Goal: Book appointment/travel/reservation

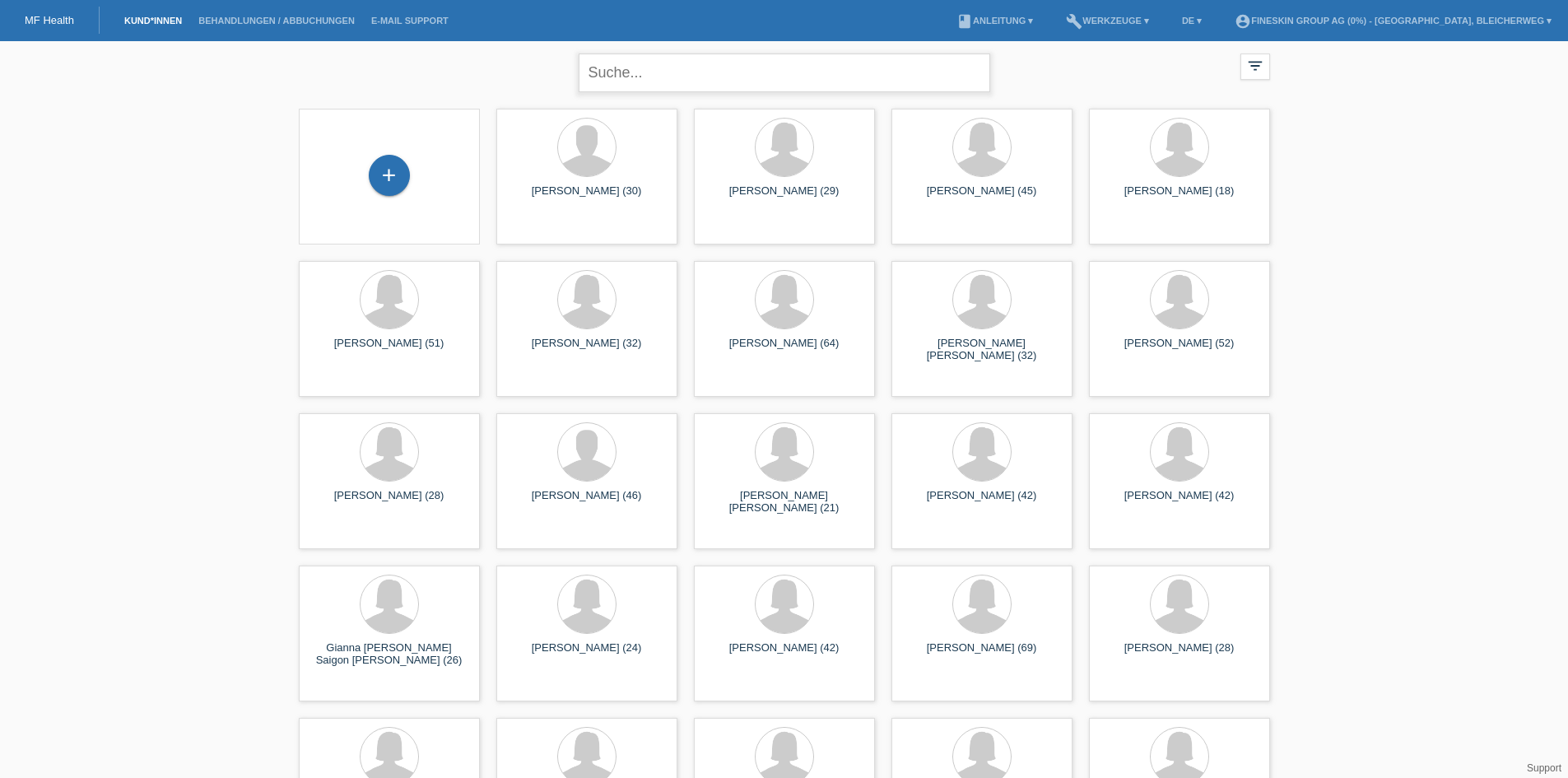
click at [770, 67] on input "text" at bounding box center [784, 73] width 411 height 39
type input "ibtisam"
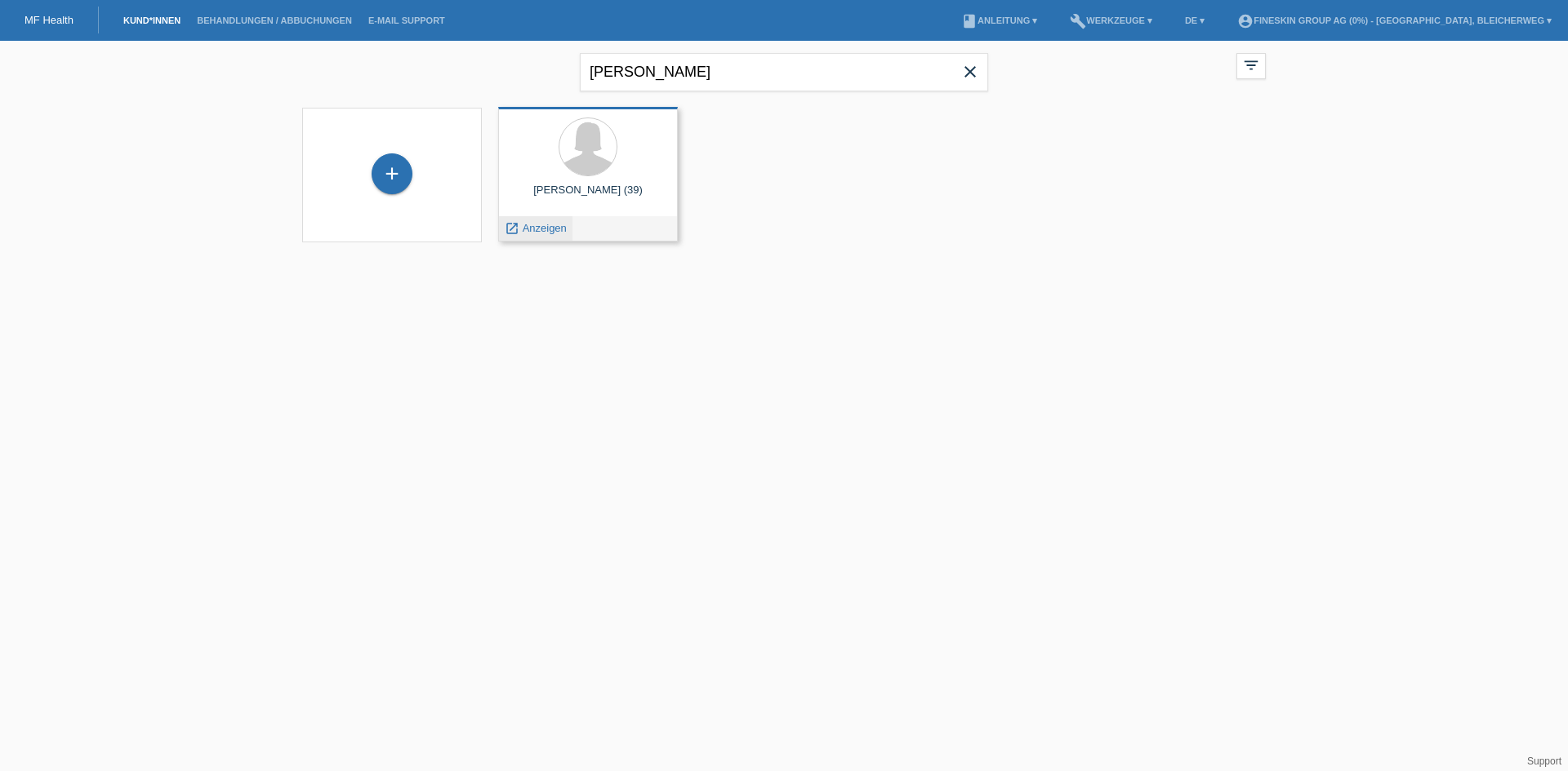
click at [542, 228] on span "Anzeigen" at bounding box center [545, 227] width 44 height 12
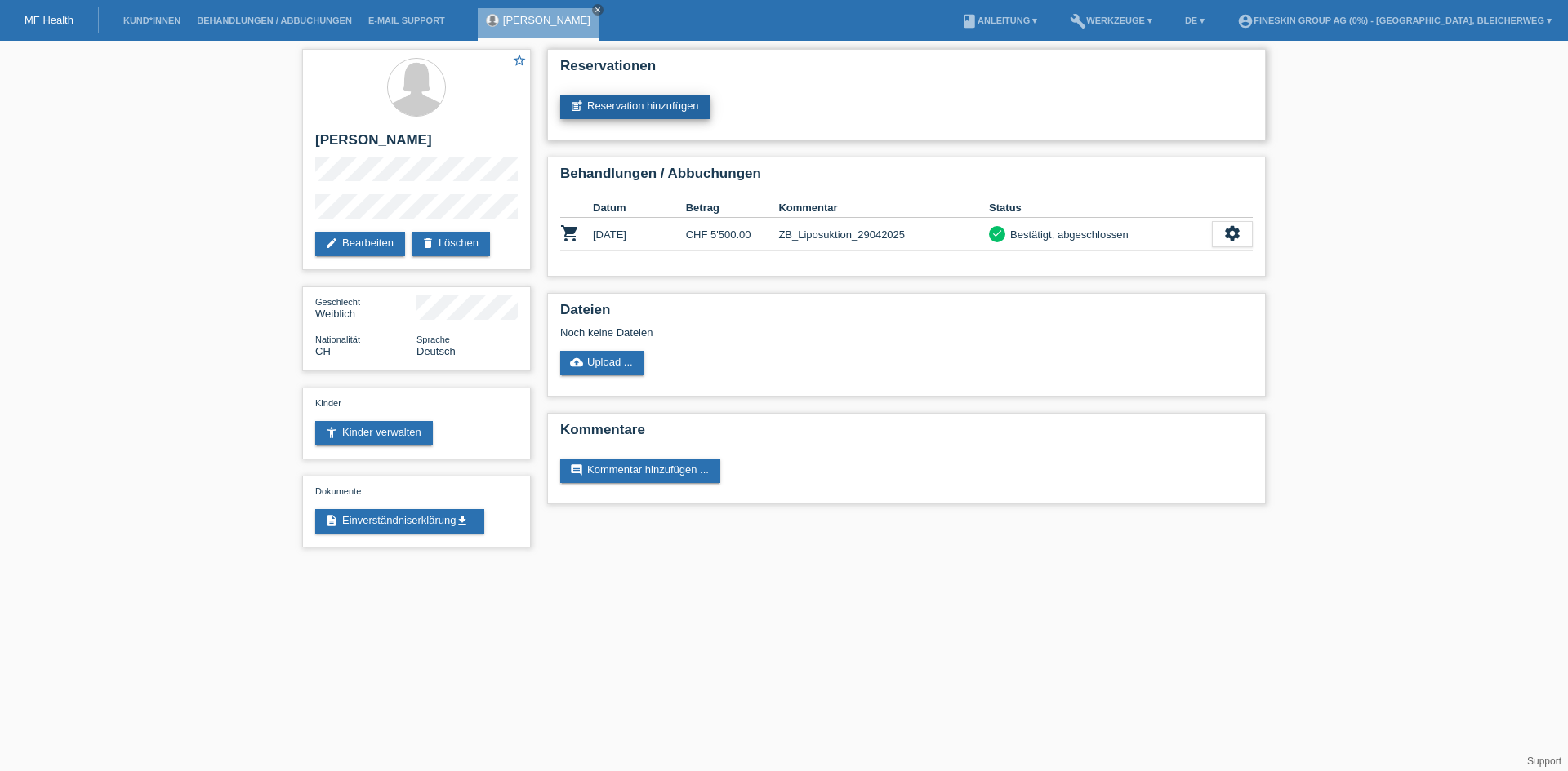
click at [666, 108] on link "post_add Reservation hinzufügen" at bounding box center [635, 107] width 151 height 25
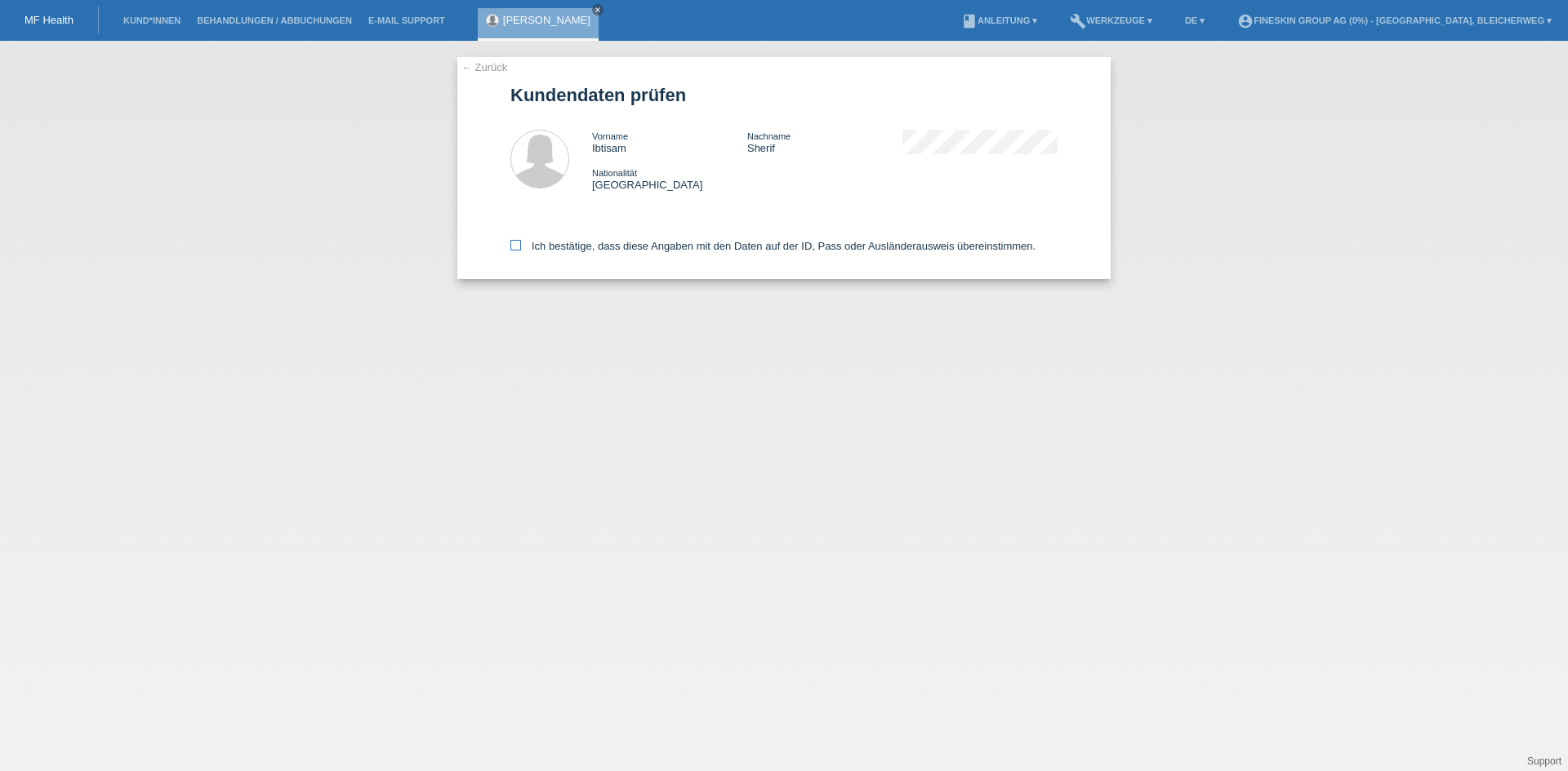
click at [520, 243] on icon at bounding box center [516, 245] width 11 height 11
click at [520, 243] on input "Ich bestätige, dass diese Angaben mit den Daten auf der ID, Pass oder Ausländer…" at bounding box center [516, 245] width 11 height 11
checkbox input "true"
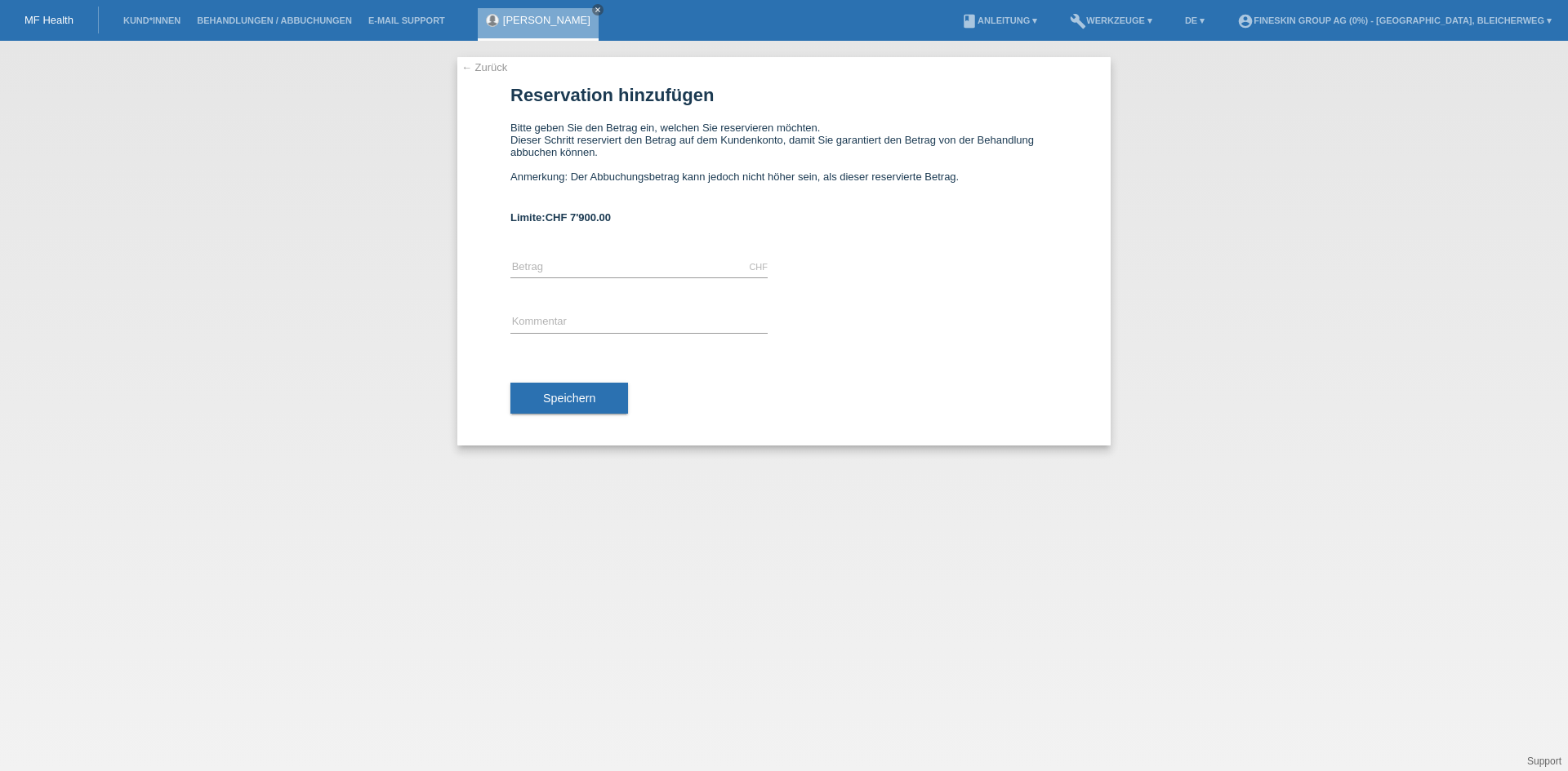
click at [483, 62] on link "← Zurück" at bounding box center [484, 67] width 46 height 12
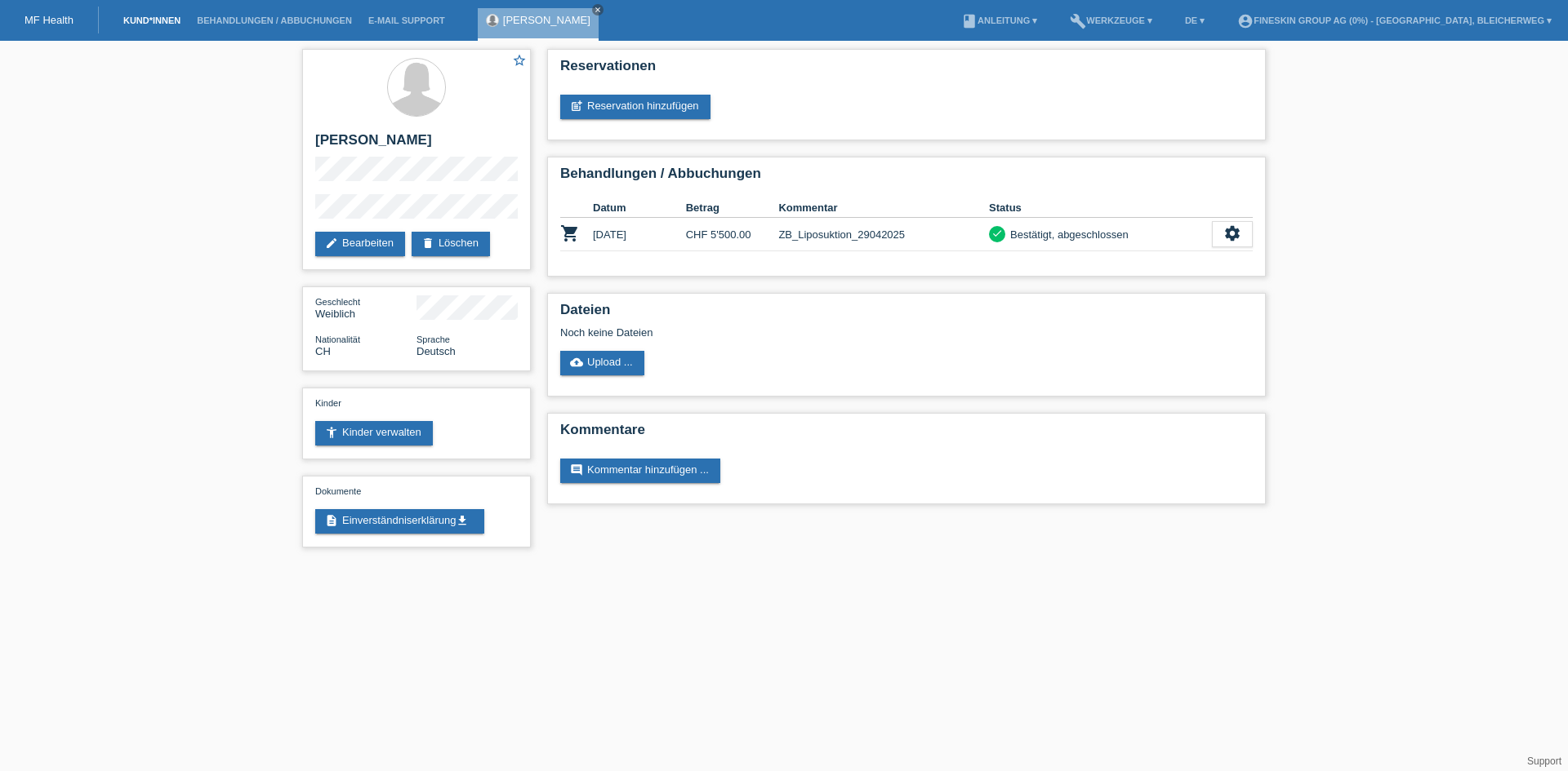
click at [143, 21] on link "Kund*innen" at bounding box center [152, 20] width 74 height 10
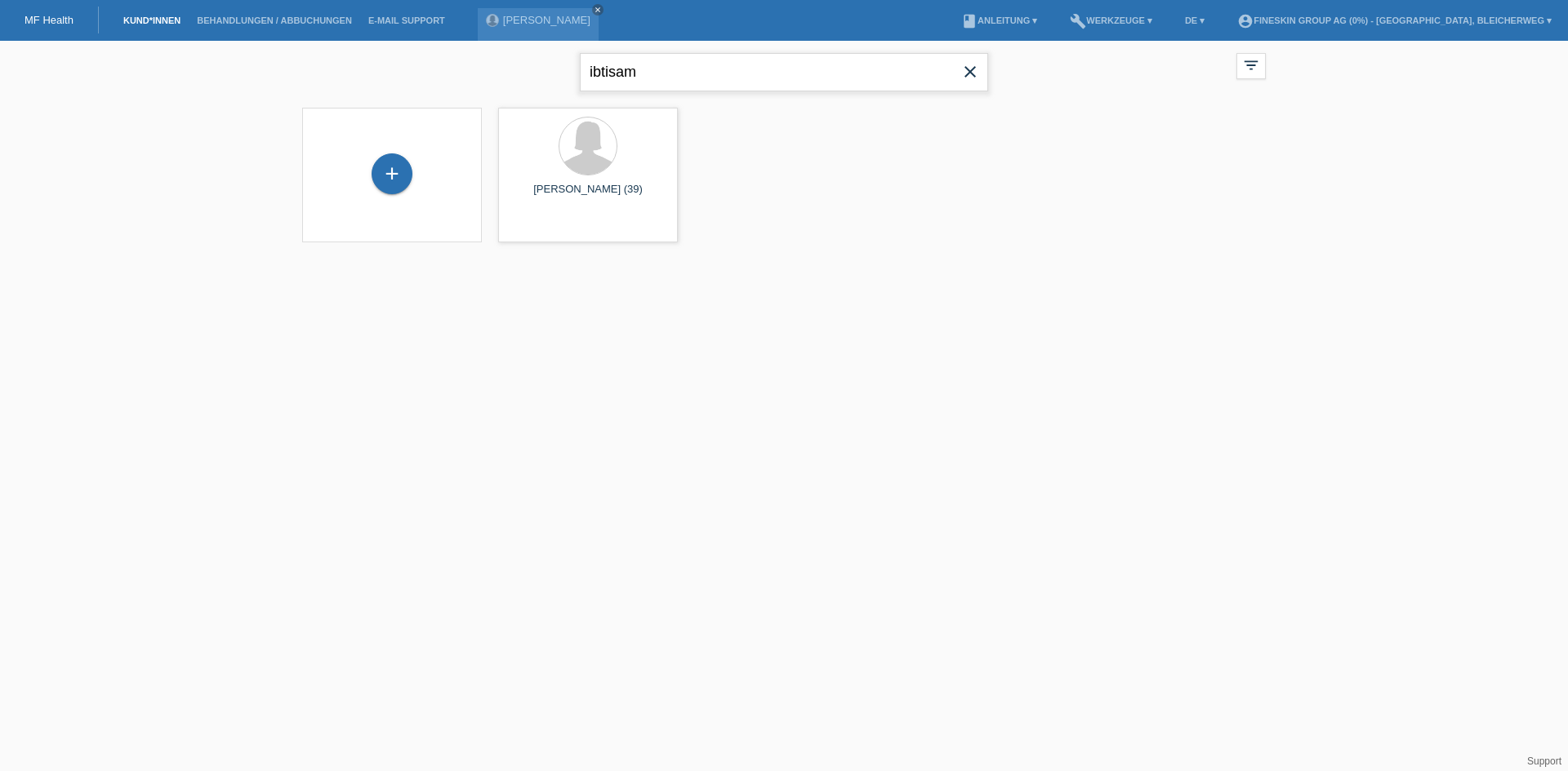
drag, startPoint x: 677, startPoint y: 79, endPoint x: 433, endPoint y: 72, distance: 244.1
click at [433, 72] on div "ibtisam close filter_list view_module Alle Kund*innen anzeigen star Markierte K…" at bounding box center [783, 70] width 979 height 58
type input "milojkovic"
click at [543, 228] on span "Anzeigen" at bounding box center [545, 227] width 44 height 12
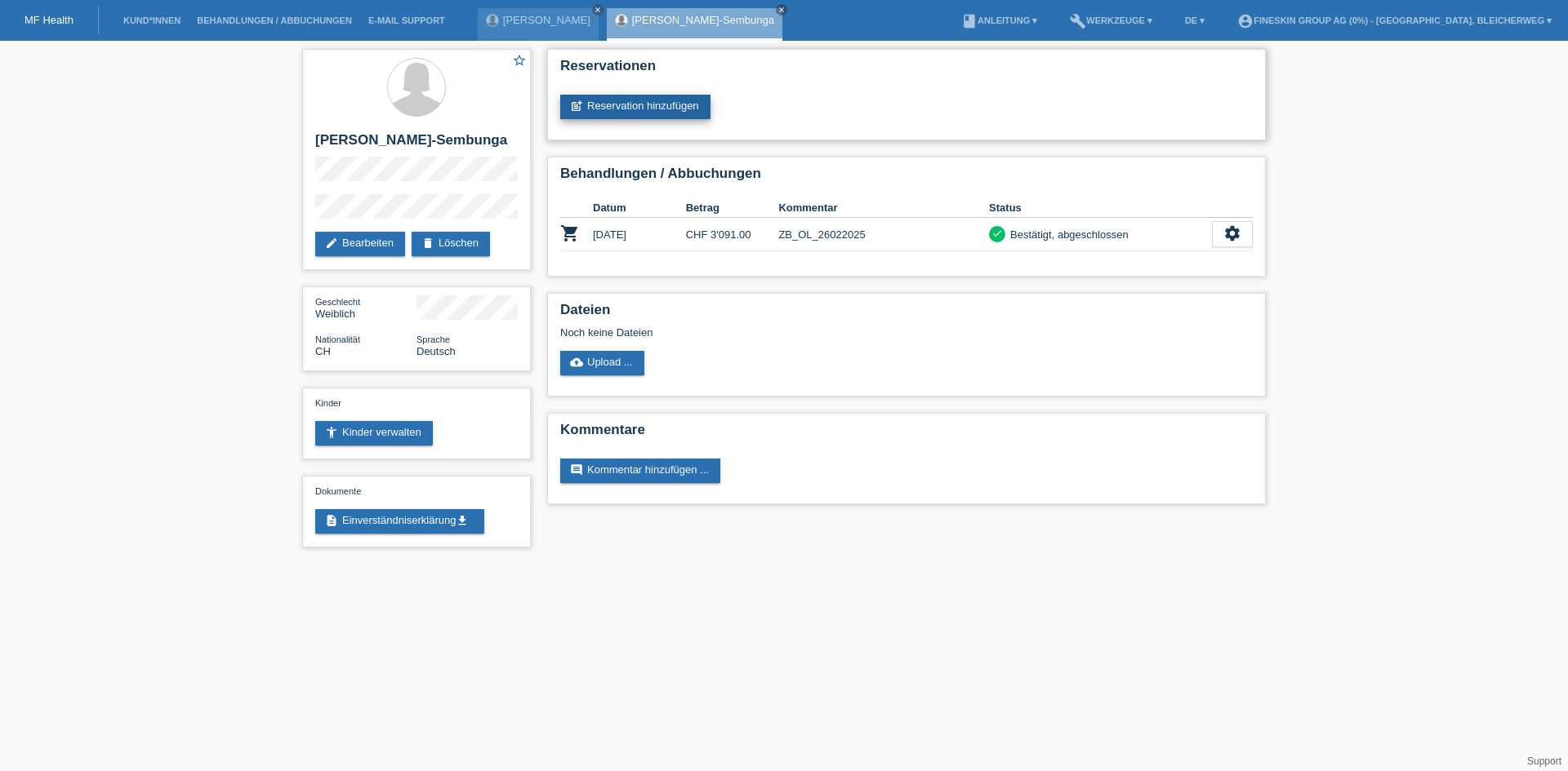
click at [631, 105] on link "post_add Reservation hinzufügen" at bounding box center [635, 107] width 151 height 25
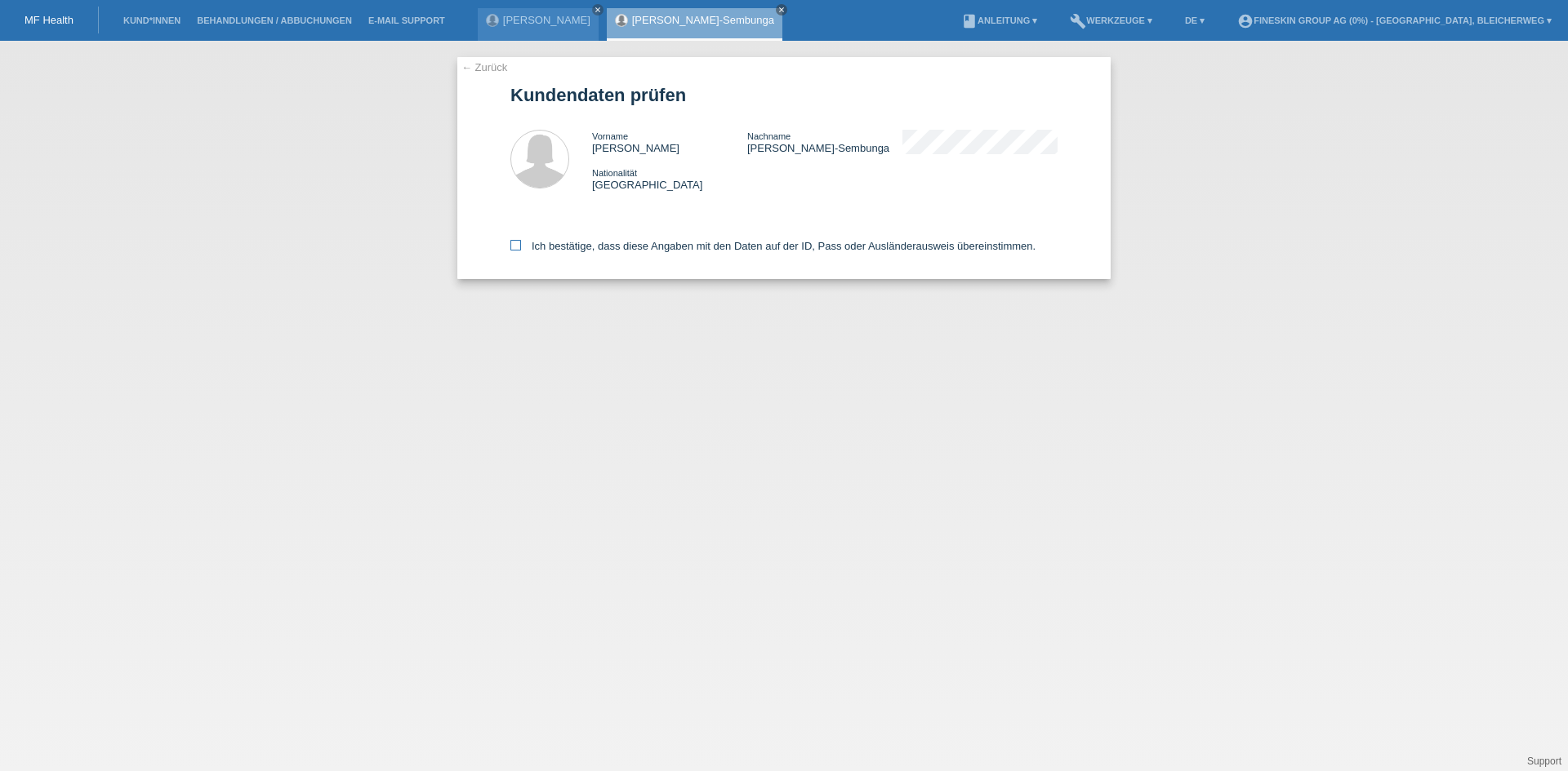
click at [517, 244] on icon at bounding box center [516, 245] width 11 height 11
click at [517, 244] on input "Ich bestätige, dass diese Angaben mit den Daten auf der ID, Pass oder Ausländer…" at bounding box center [516, 245] width 11 height 11
checkbox input "true"
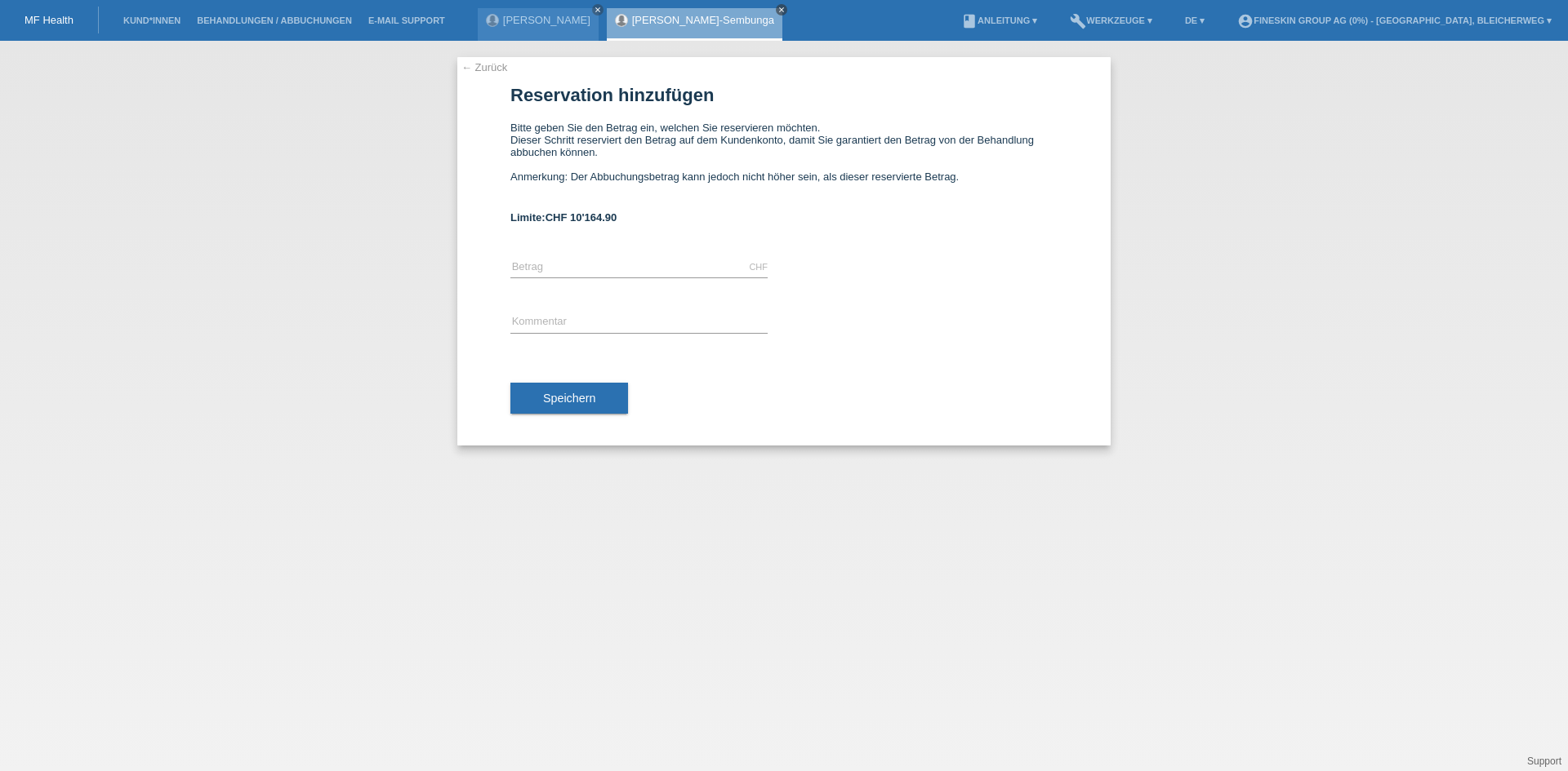
click at [778, 10] on icon "close" at bounding box center [781, 9] width 8 height 8
click at [593, 8] on icon "close" at bounding box center [597, 9] width 8 height 8
click at [57, 18] on link "MF Health" at bounding box center [49, 19] width 49 height 12
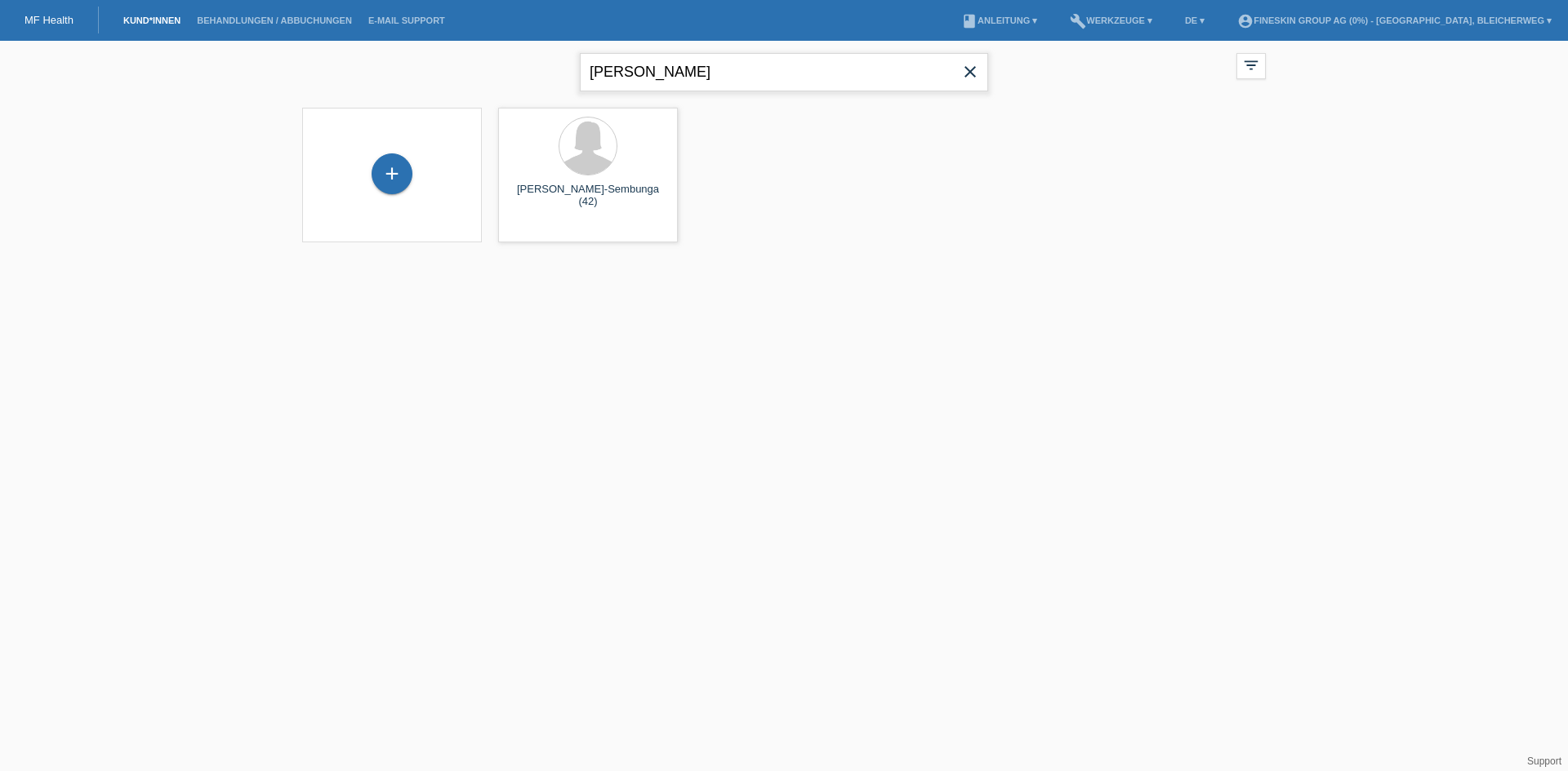
drag, startPoint x: 689, startPoint y: 70, endPoint x: 319, endPoint y: 45, distance: 370.8
click at [322, 46] on div "[PERSON_NAME] close filter_list view_module Alle Kund*innen anzeigen star Marki…" at bounding box center [783, 70] width 979 height 58
